Goal: Use online tool/utility: Use online tool/utility

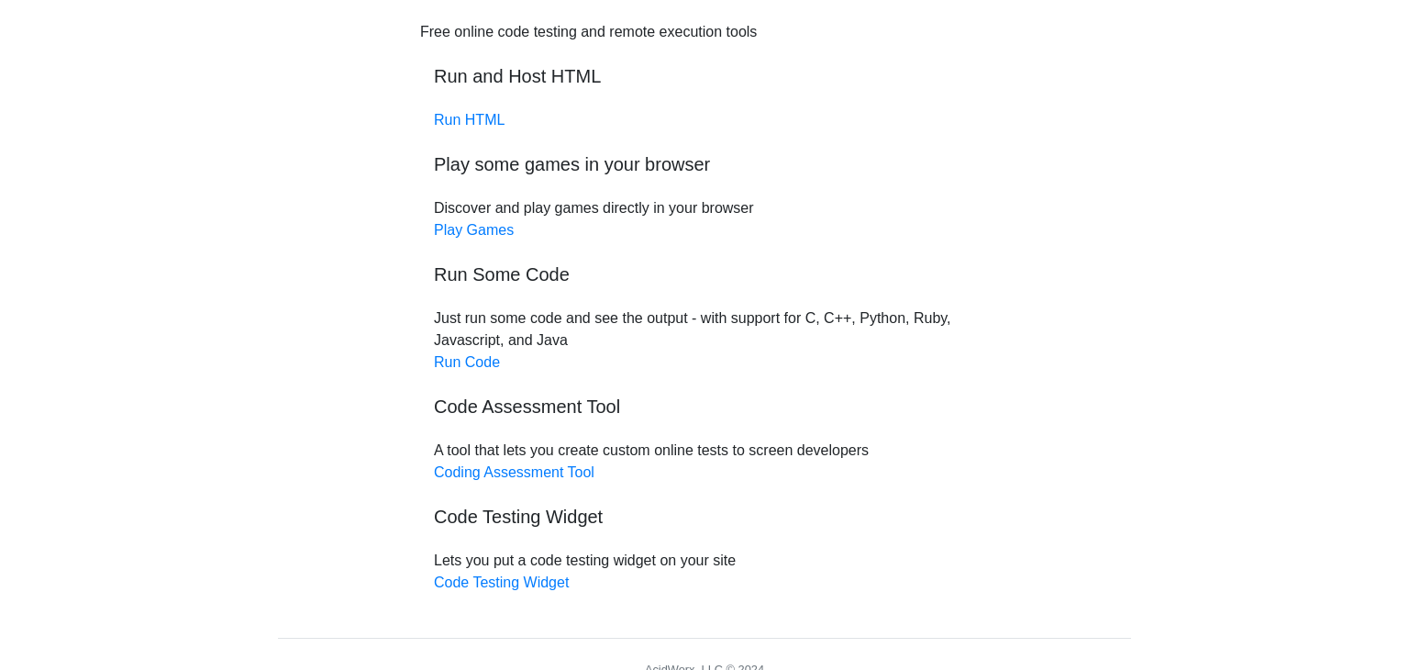
scroll to position [94, 0]
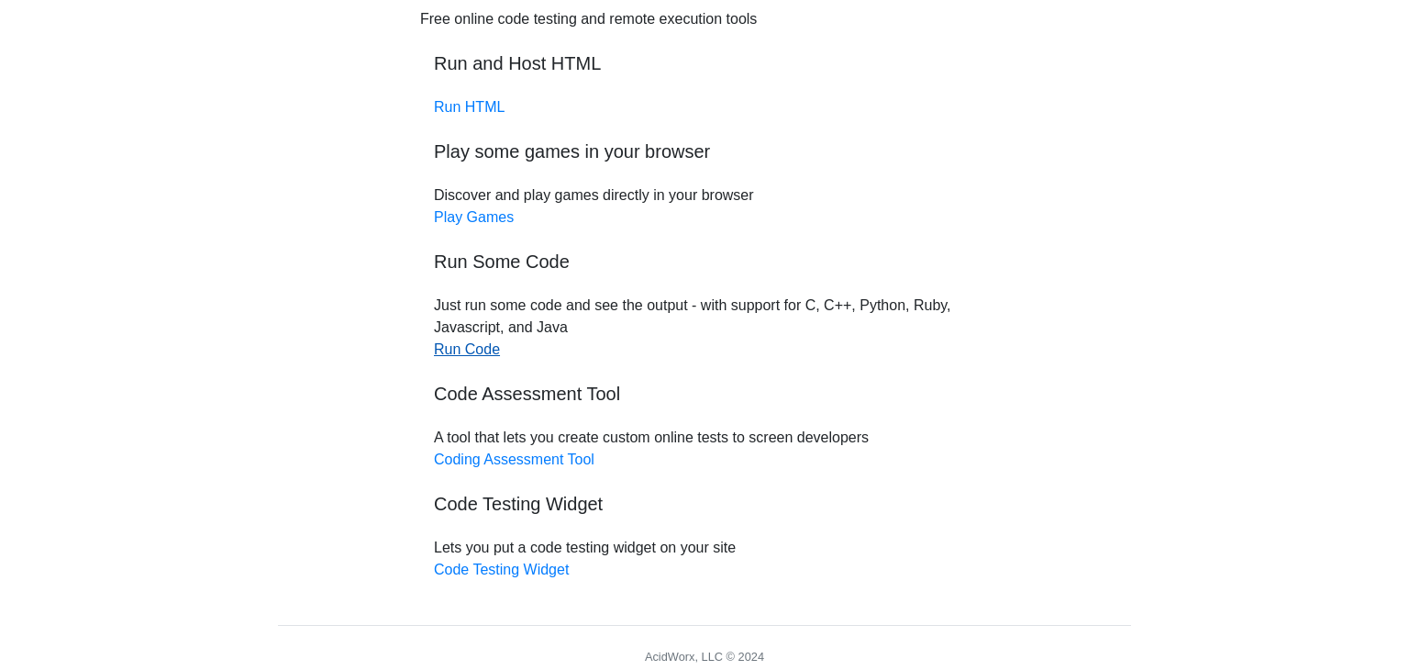
click at [477, 352] on link "Run Code" at bounding box center [467, 349] width 66 height 16
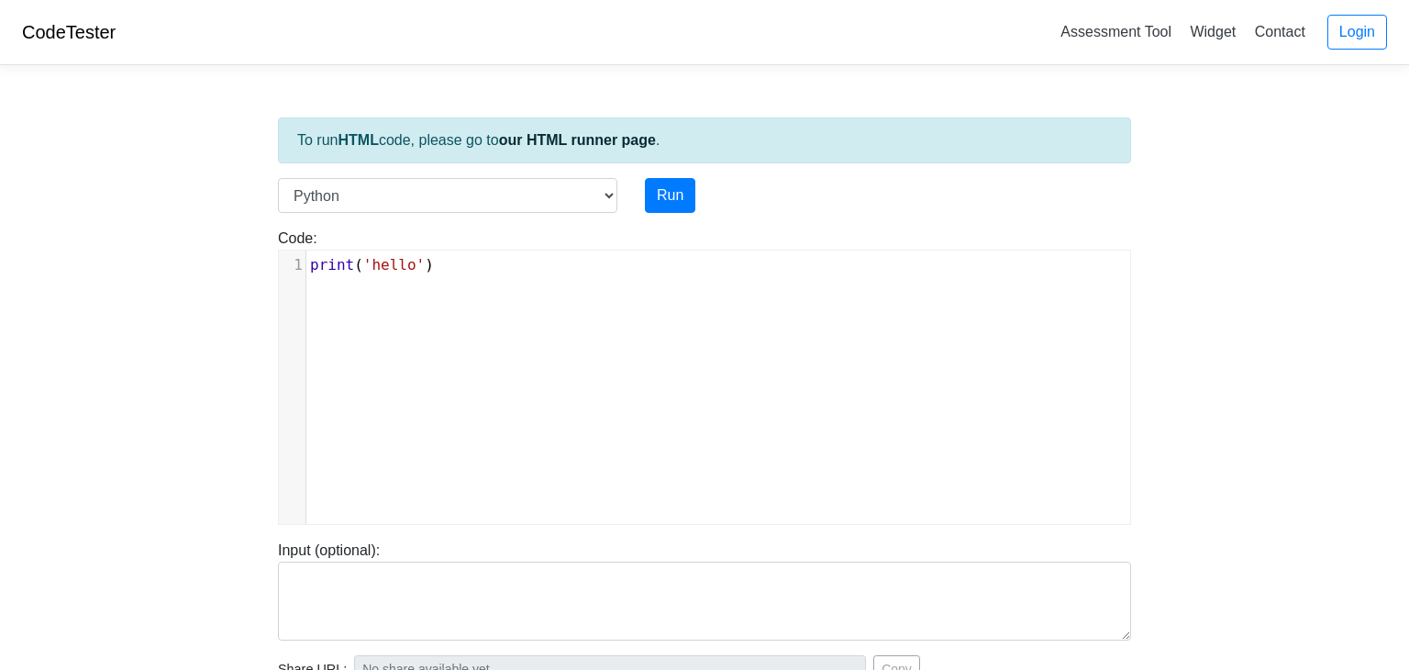
click at [506, 282] on div "xxxxxxxxxx 1 print ( 'hello' )" at bounding box center [718, 400] width 879 height 301
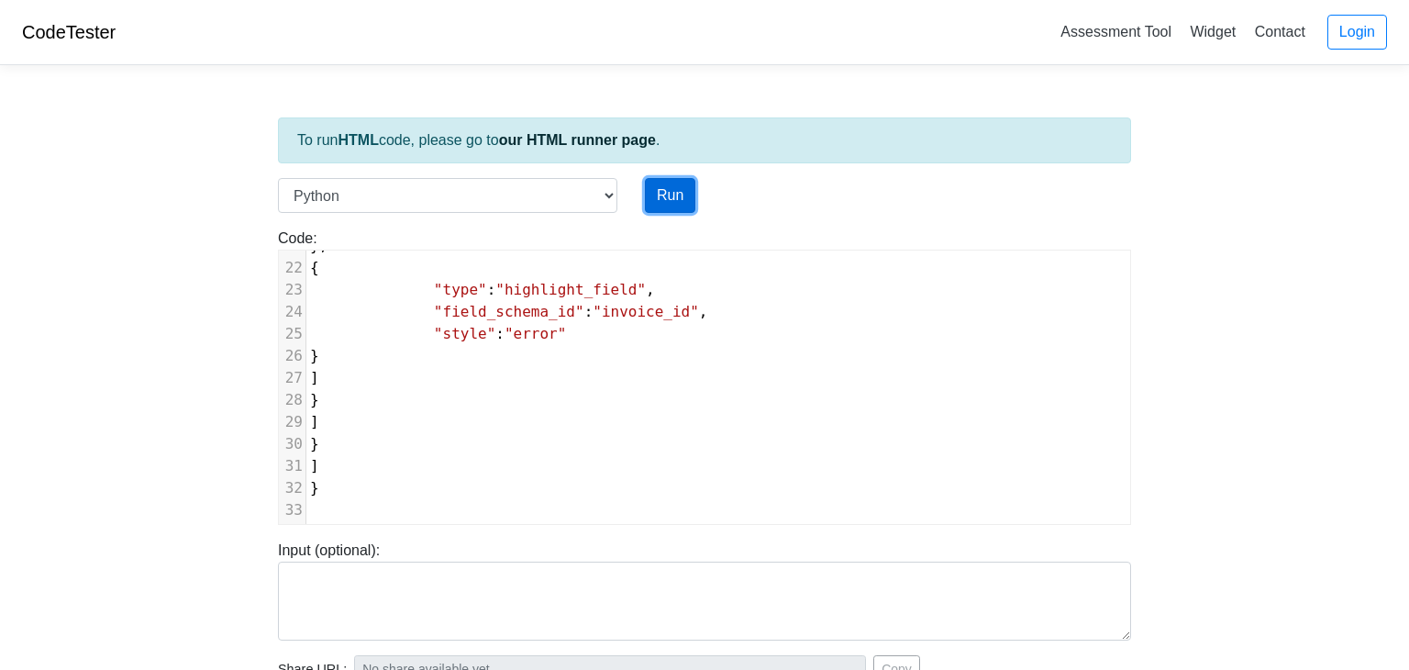
click at [689, 190] on button "Run" at bounding box center [670, 195] width 50 height 35
type input "[URL][DOMAIN_NAME]"
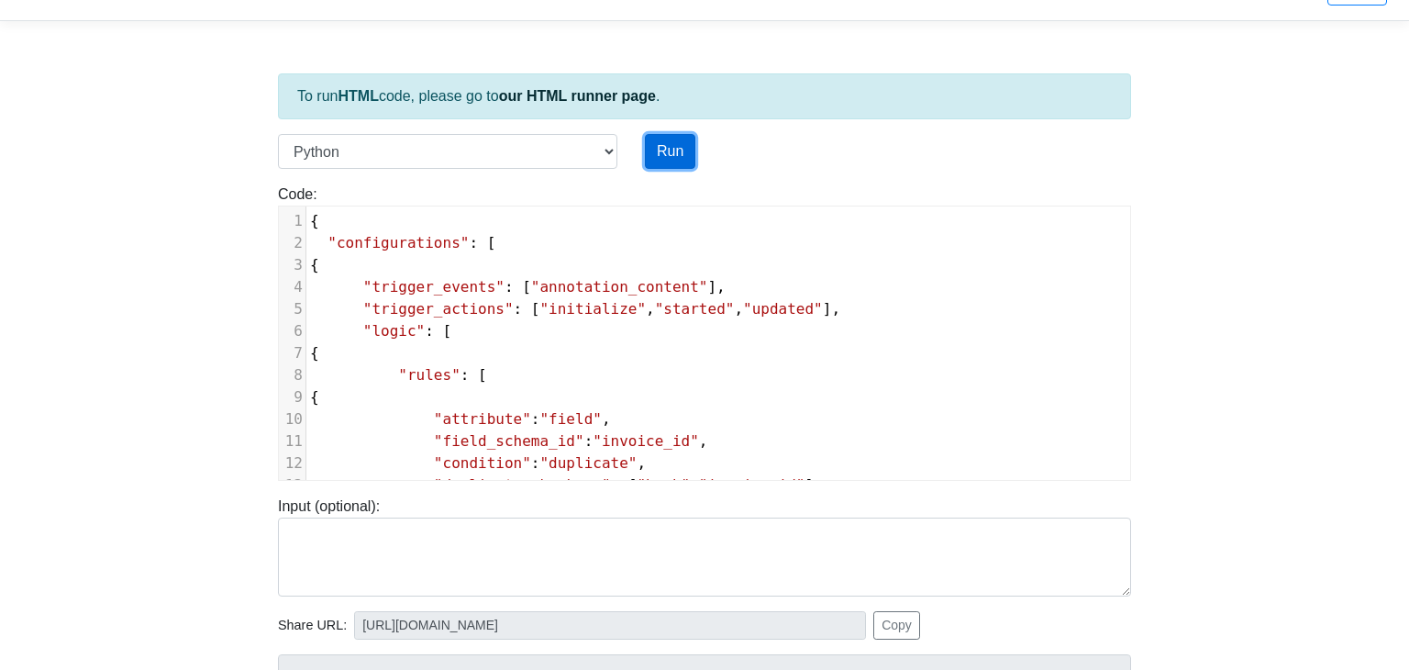
click at [657, 160] on button "Run" at bounding box center [670, 151] width 50 height 35
type input "[URL][DOMAIN_NAME]"
